Goal: Information Seeking & Learning: Understand process/instructions

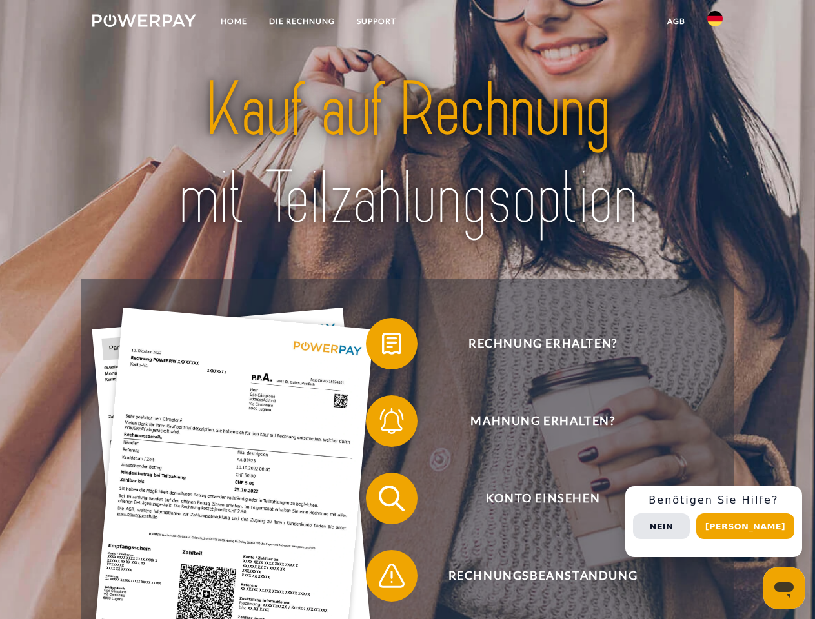
click at [144, 23] on img at bounding box center [144, 20] width 104 height 13
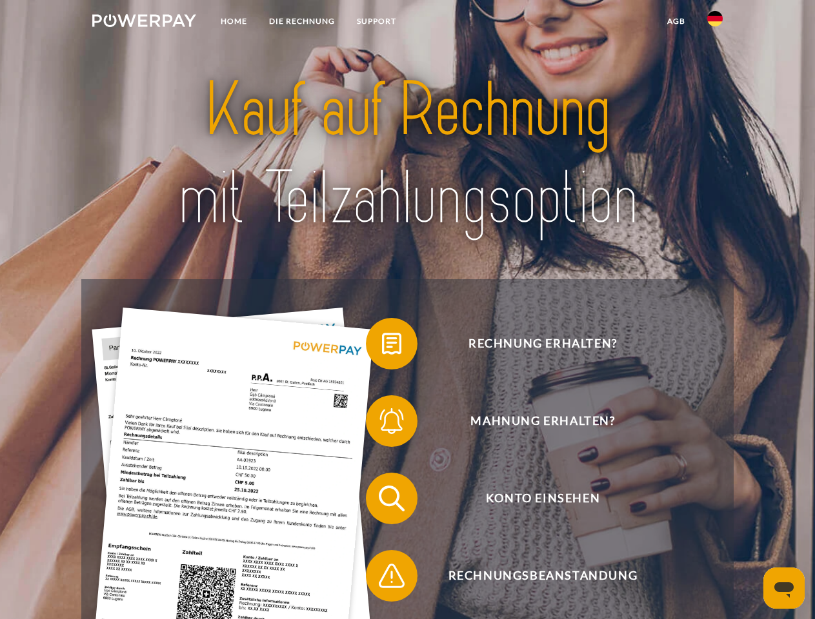
click at [715, 23] on img at bounding box center [714, 18] width 15 height 15
click at [675, 21] on link "agb" at bounding box center [676, 21] width 40 height 23
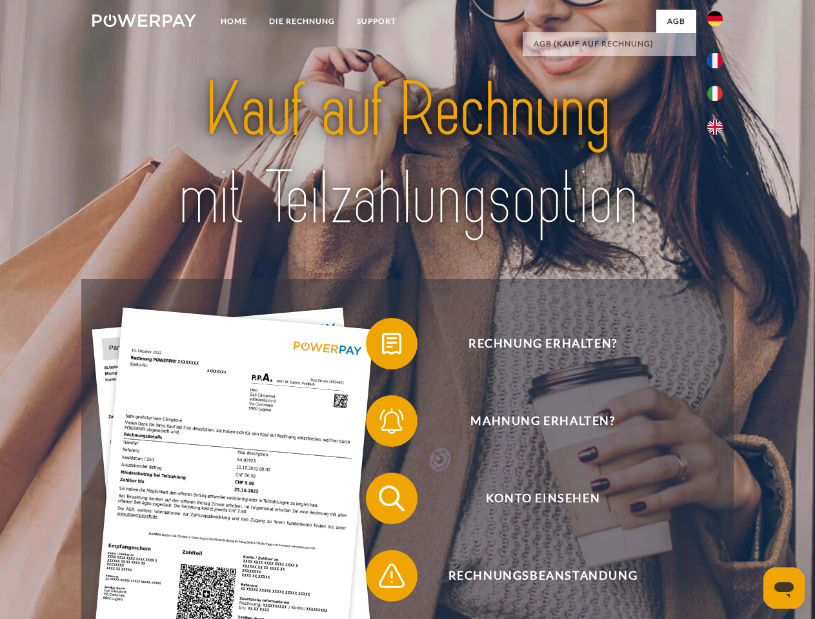
click at [382, 346] on span at bounding box center [372, 344] width 65 height 65
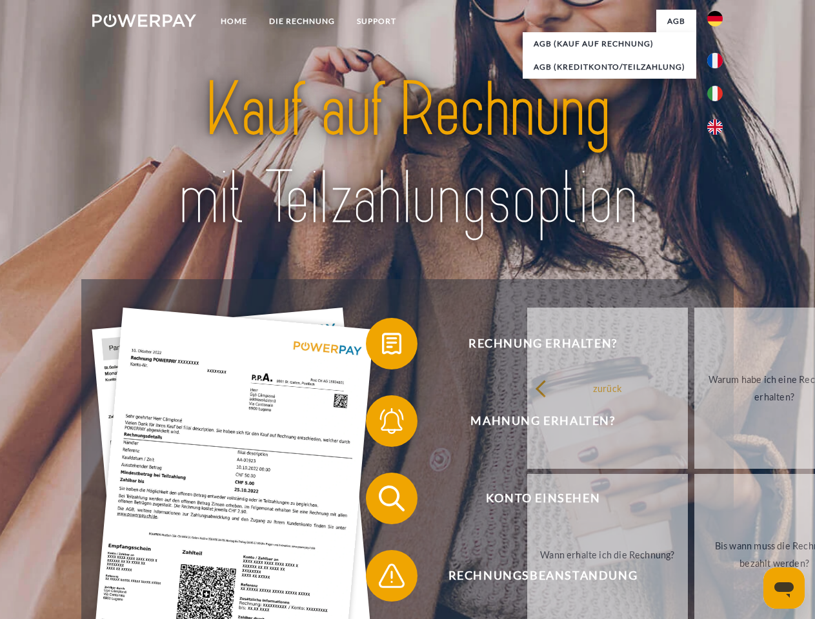
click at [382, 424] on div "Rechnung erhalten? Mahnung erhalten? Konto einsehen" at bounding box center [406, 537] width 651 height 516
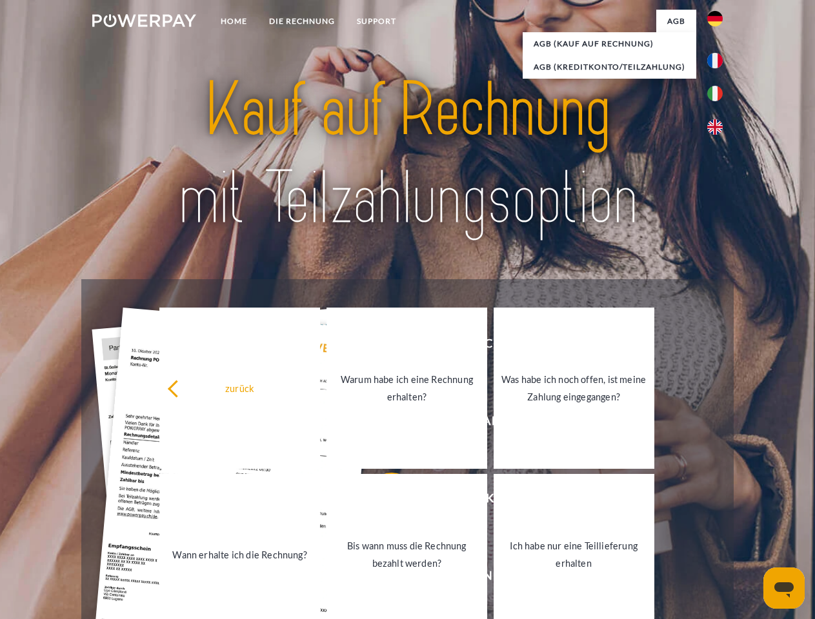
click at [382, 501] on link "Bis wann muss die Rechnung bezahlt werden?" at bounding box center [406, 554] width 161 height 161
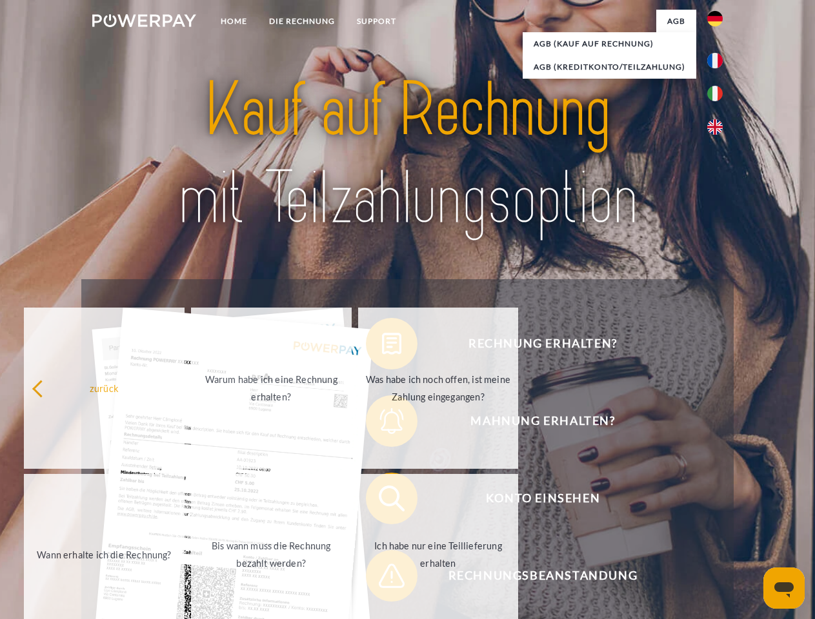
click at [382, 579] on span at bounding box center [372, 576] width 65 height 65
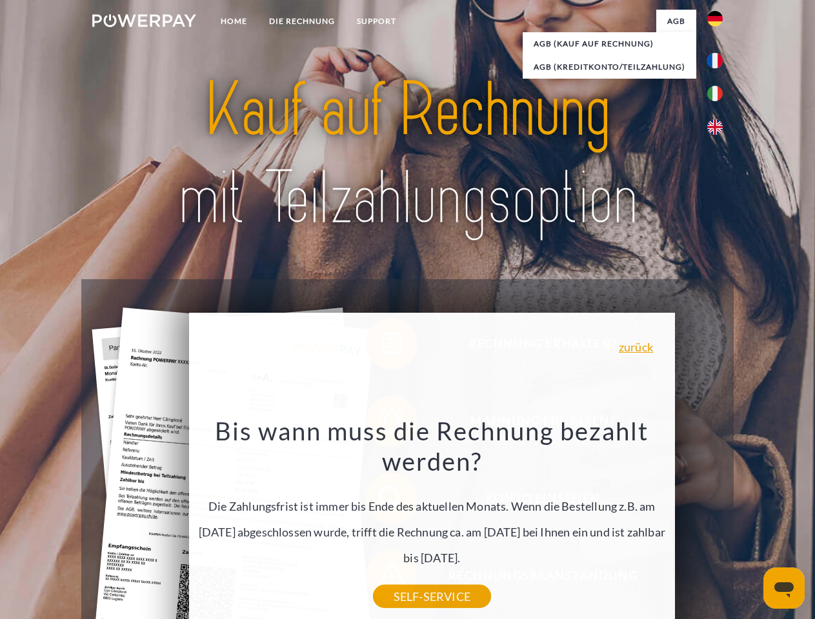
click at [718, 522] on div "Rechnung erhalten? Mahnung erhalten? Konto einsehen" at bounding box center [406, 537] width 651 height 516
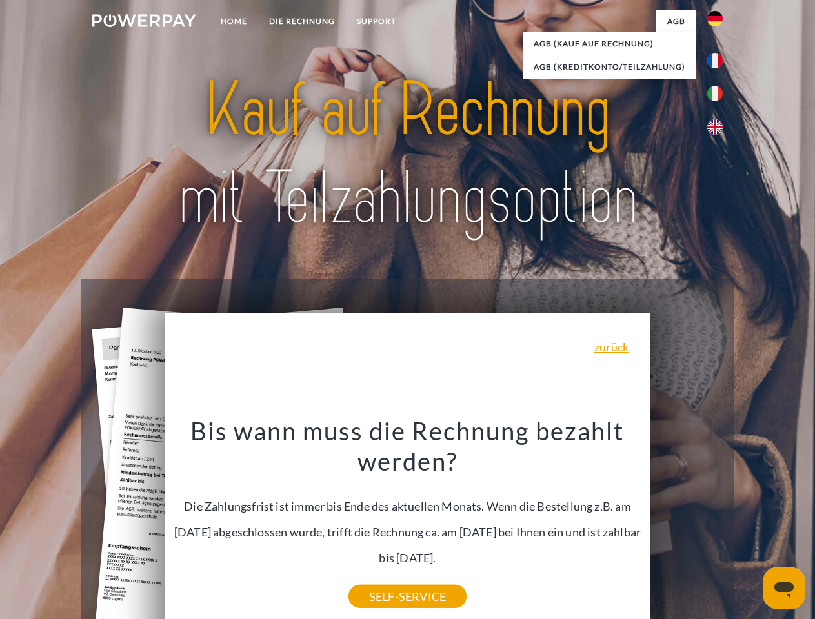
click at [686, 524] on span "Konto einsehen" at bounding box center [542, 499] width 316 height 52
click at [750, 526] on header "Home DIE RECHNUNG SUPPORT" at bounding box center [407, 445] width 815 height 891
